Goal: Obtain resource: Obtain resource

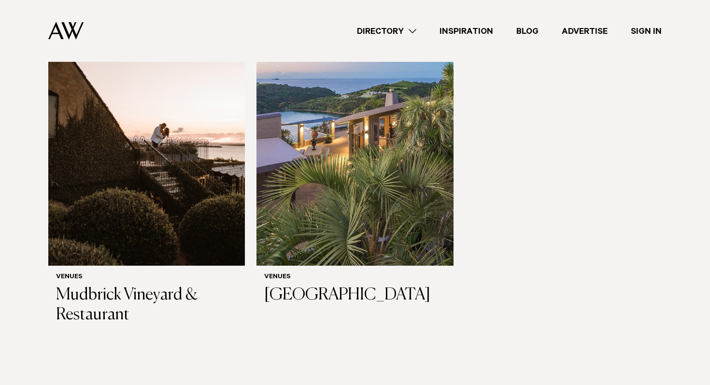
scroll to position [235, 0]
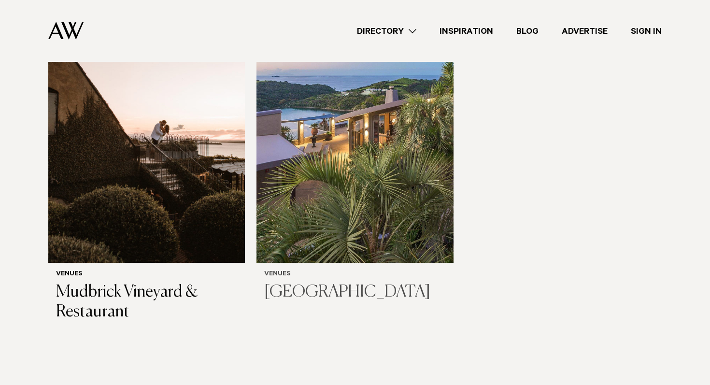
click at [327, 287] on h3 "[GEOGRAPHIC_DATA]" at bounding box center [354, 293] width 181 height 20
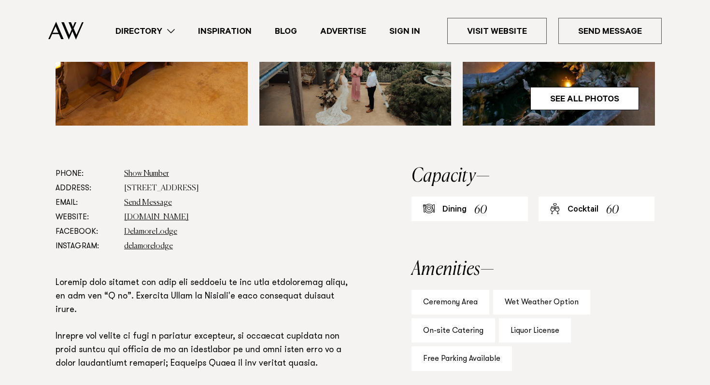
scroll to position [518, 0]
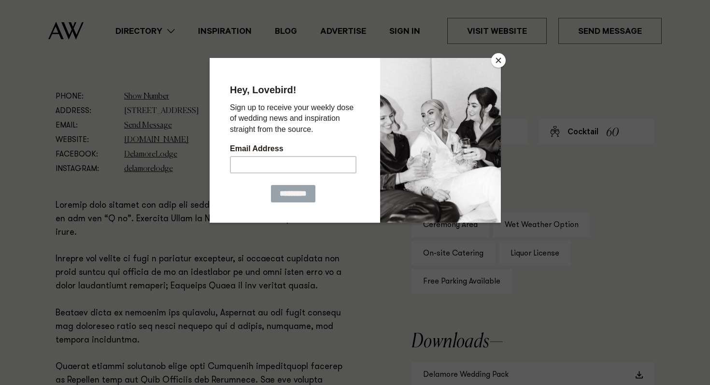
click at [501, 62] on button "Close" at bounding box center [498, 60] width 14 height 14
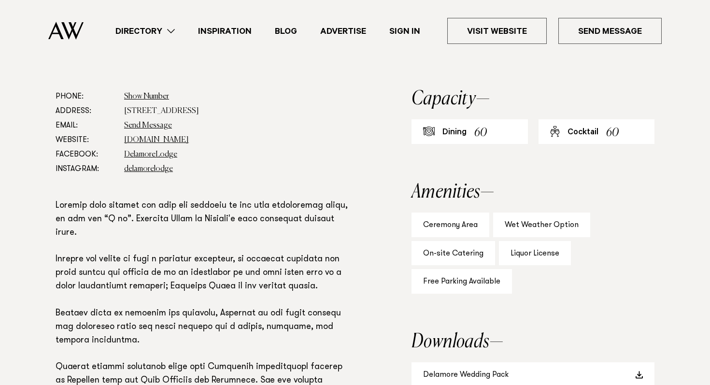
click at [441, 227] on div "Ceremony Area" at bounding box center [451, 225] width 78 height 25
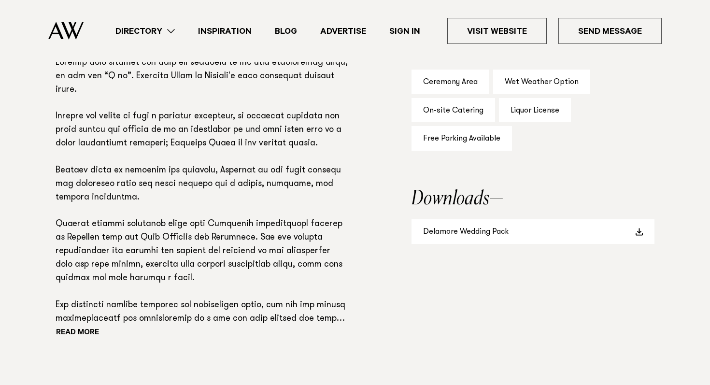
scroll to position [673, 0]
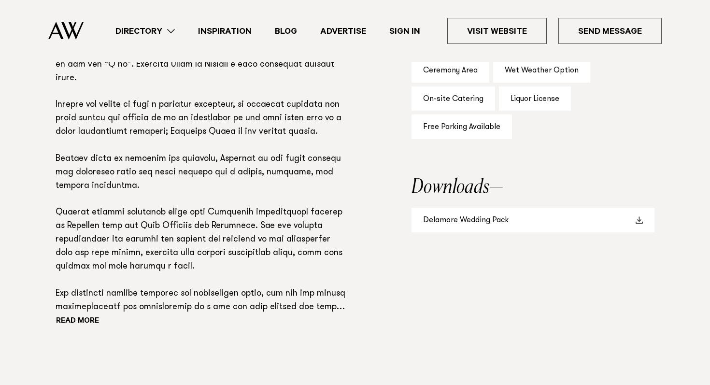
click at [598, 223] on link "Delamore Wedding Pack" at bounding box center [533, 220] width 243 height 25
